Goal: Check status: Check status

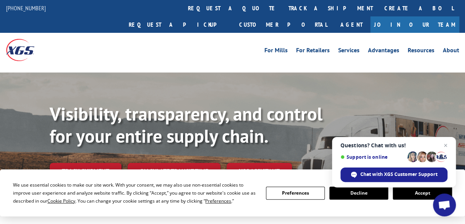
click at [283, 6] on link "track a shipment" at bounding box center [331, 8] width 96 height 16
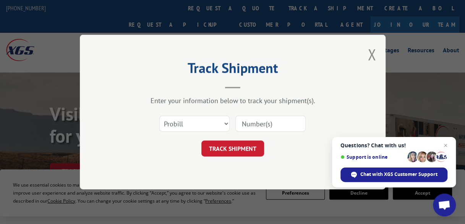
click at [267, 123] on input at bounding box center [270, 124] width 70 height 16
type input "17386600"
click at [240, 150] on button "TRACK SHIPMENT" at bounding box center [232, 149] width 63 height 16
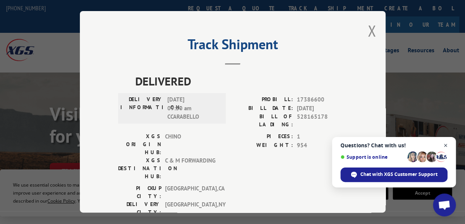
click at [446, 146] on span "Close chat" at bounding box center [446, 146] width 10 height 10
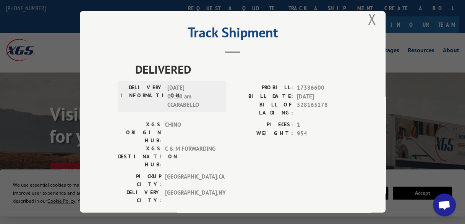
scroll to position [12, 0]
click at [368, 16] on button "Close modal" at bounding box center [372, 19] width 8 height 20
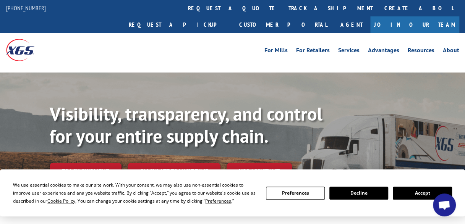
click at [174, 73] on div "Visibility, transparency, and control for your entire supply chain. Track shipm…" at bounding box center [232, 151] width 465 height 157
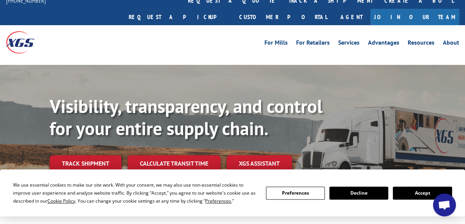
scroll to position [0, 0]
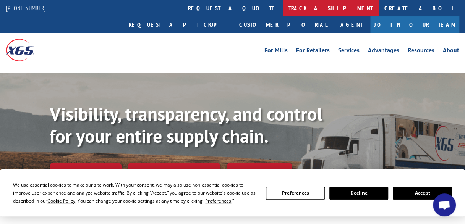
click at [283, 7] on link "track a shipment" at bounding box center [331, 8] width 96 height 16
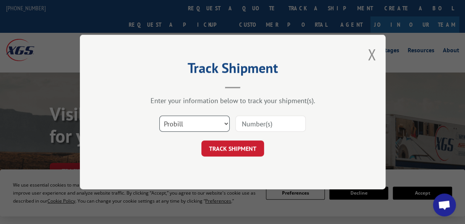
click at [227, 120] on select "Select category... Probill BOL PO" at bounding box center [194, 124] width 70 height 16
select select "bol"
click at [159, 116] on select "Select category... Probill BOL PO" at bounding box center [194, 124] width 70 height 16
click at [274, 119] on input at bounding box center [270, 124] width 70 height 16
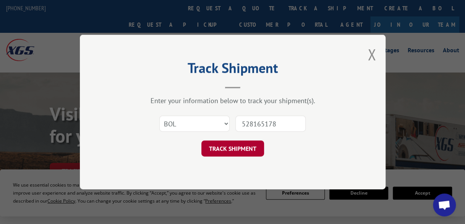
type input "528165178"
click at [235, 147] on button "TRACK SHIPMENT" at bounding box center [232, 149] width 63 height 16
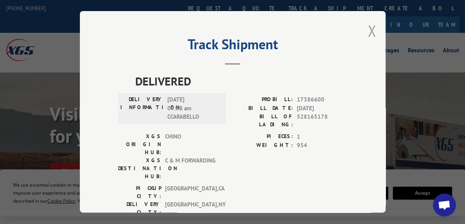
click at [369, 29] on button "Close modal" at bounding box center [372, 31] width 8 height 20
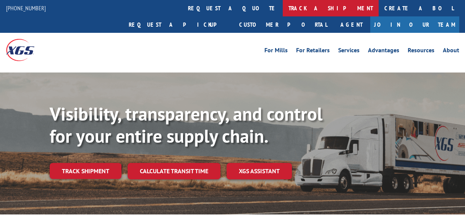
drag, startPoint x: 0, startPoint y: 0, endPoint x: 206, endPoint y: 5, distance: 206.4
click at [283, 5] on link "track a shipment" at bounding box center [331, 8] width 96 height 16
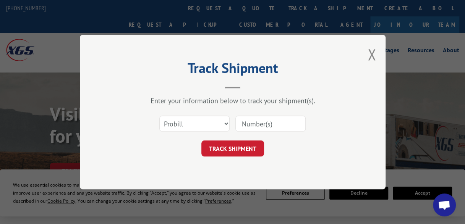
drag, startPoint x: 248, startPoint y: 126, endPoint x: 275, endPoint y: 123, distance: 26.9
click at [249, 125] on input at bounding box center [270, 124] width 70 height 16
type input "17693198"
click at [228, 149] on button "TRACK SHIPMENT" at bounding box center [232, 149] width 63 height 16
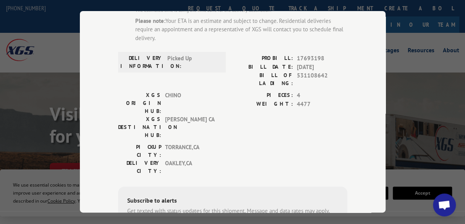
scroll to position [76, 0]
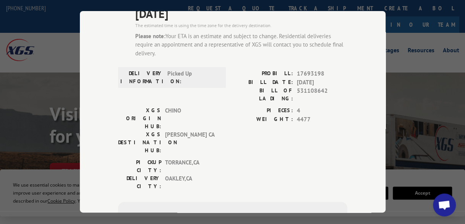
click at [364, 121] on div "Track Shipment ESTIMATED DELIVERY TIME: [DATE] The estimated time is using the …" at bounding box center [233, 112] width 306 height 202
